Goal: Task Accomplishment & Management: Complete application form

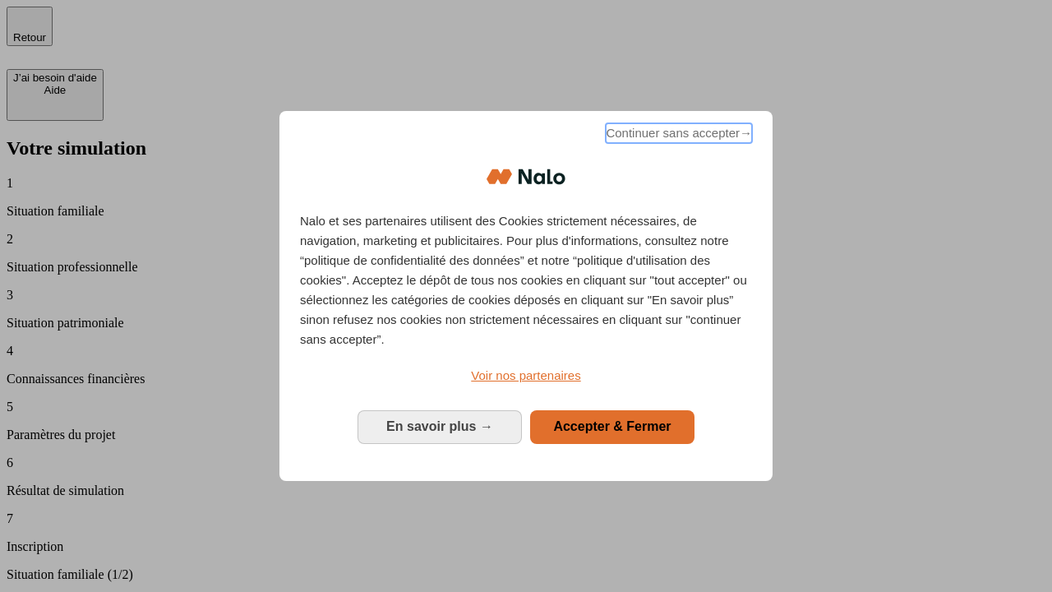
click at [677, 136] on span "Continuer sans accepter →" at bounding box center [679, 133] width 146 height 20
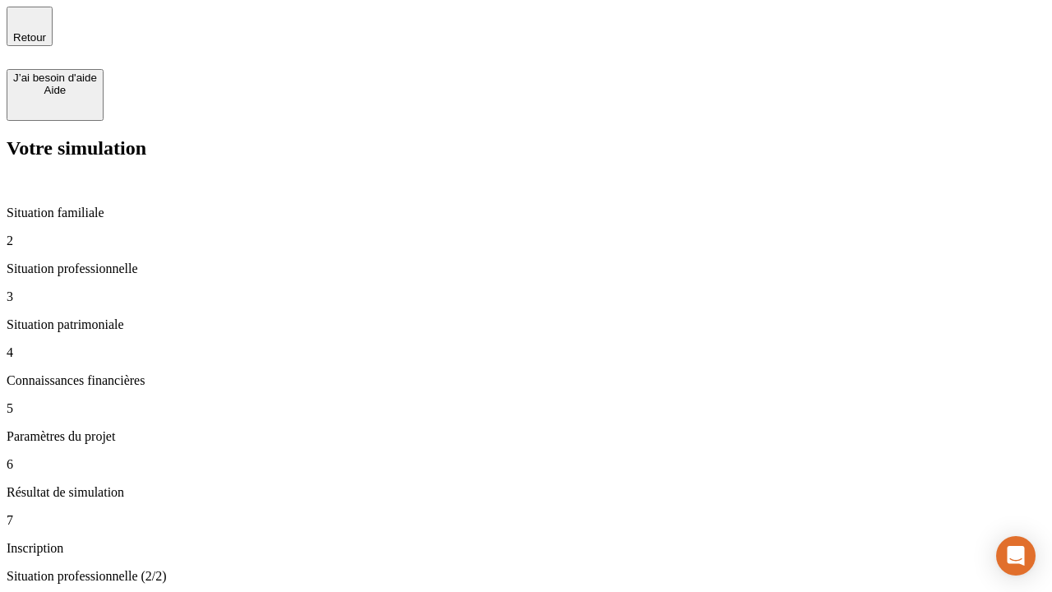
type input "30 000"
type input "40 000"
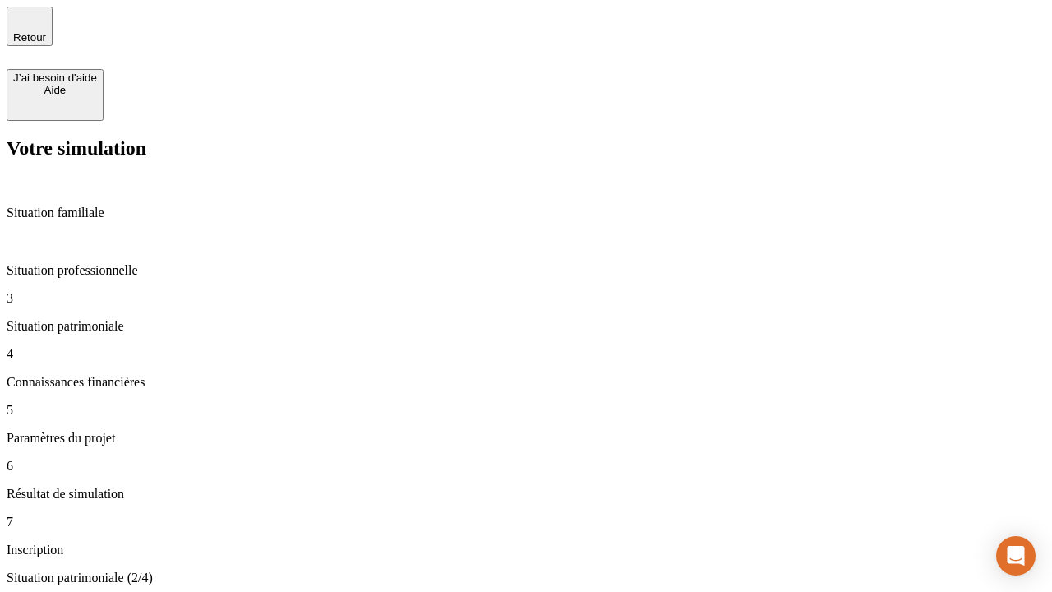
type input "1 100"
type input "20"
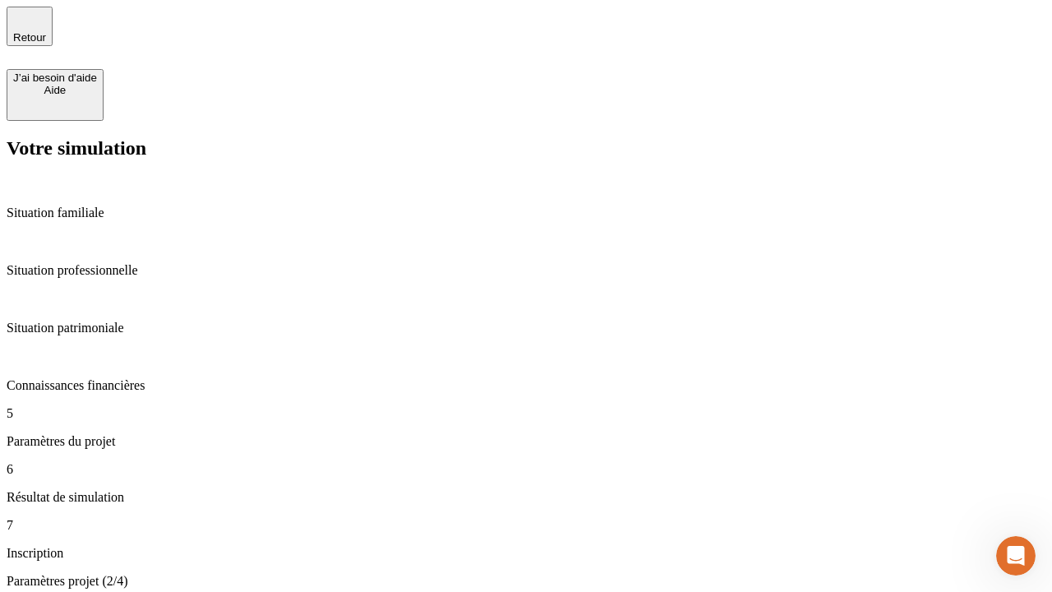
type input "40"
type input "62"
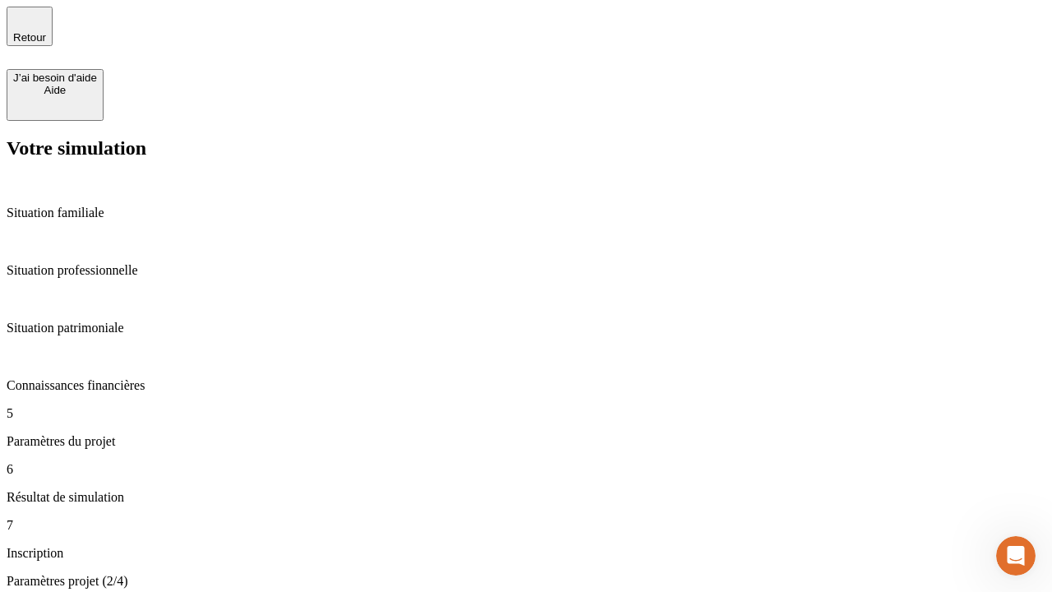
type input "50 000"
type input "640"
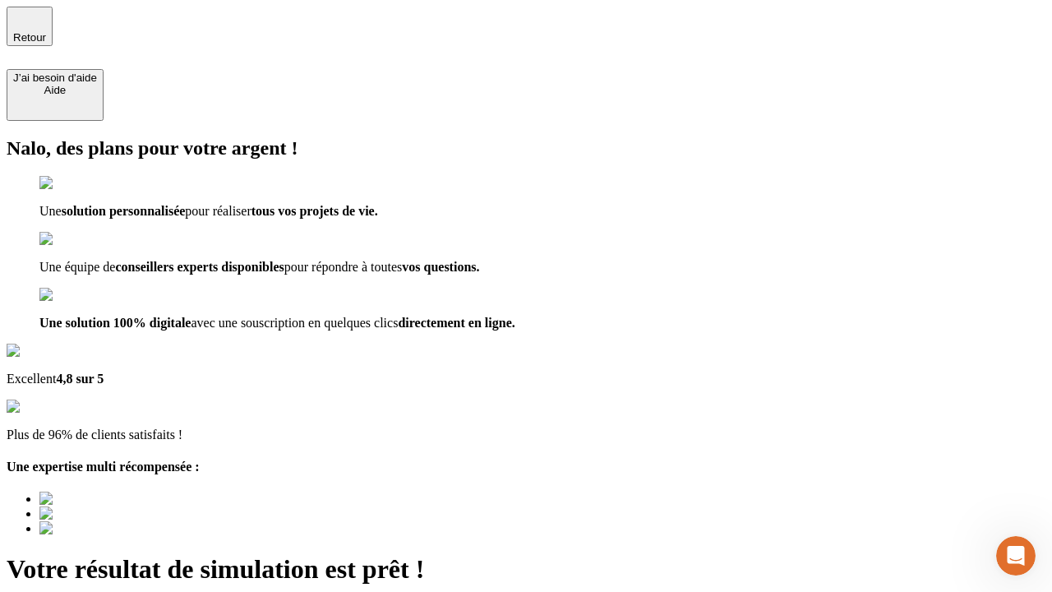
type input "[EMAIL_ADDRESS][DOMAIN_NAME]"
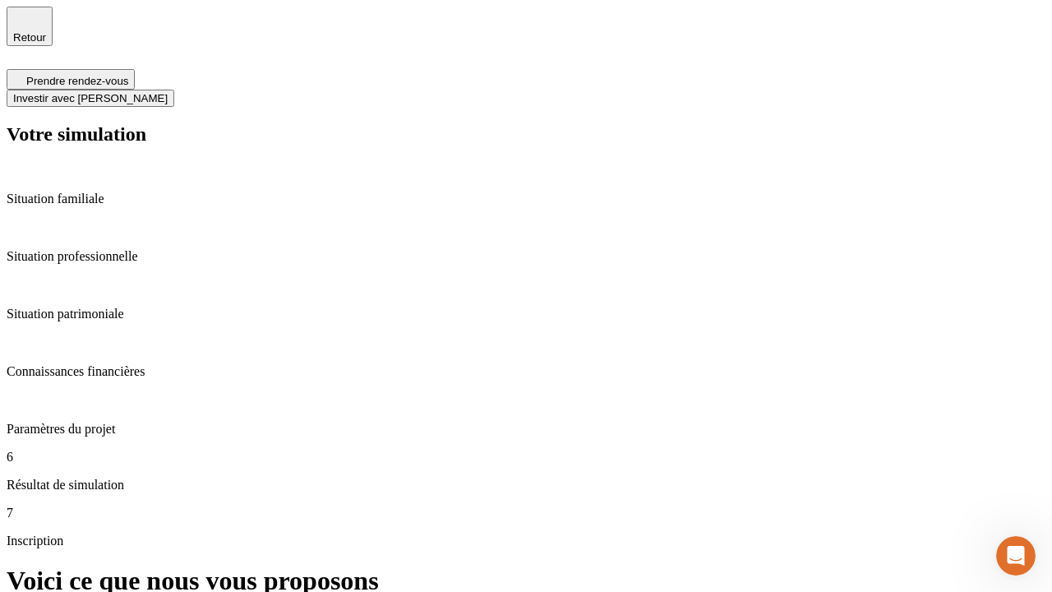
click at [168, 92] on span "Investir avec [PERSON_NAME]" at bounding box center [90, 98] width 154 height 12
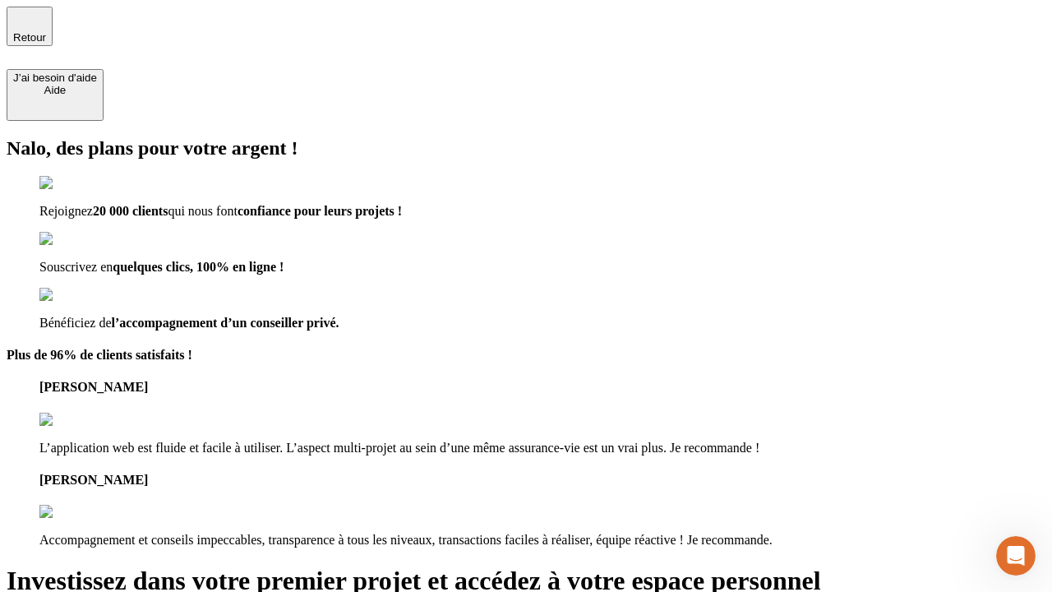
type input "[EMAIL_ADDRESS][DOMAIN_NAME]"
